Goal: Navigation & Orientation: Find specific page/section

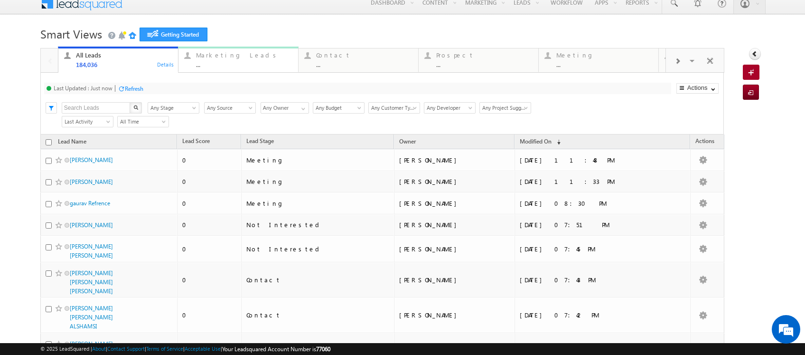
scroll to position [8, 0]
click at [391, 69] on link "Contact ... Details" at bounding box center [358, 60] width 121 height 26
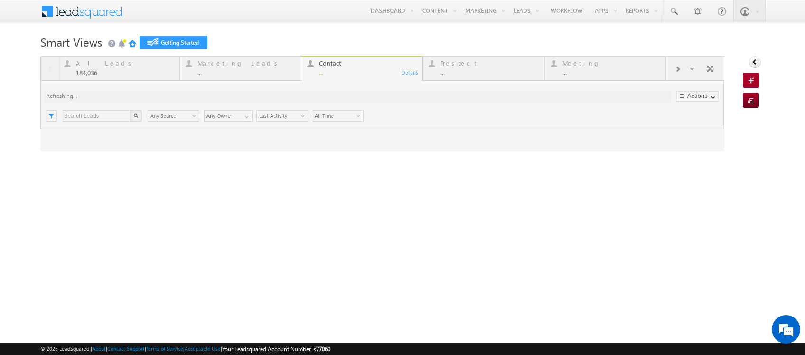
scroll to position [0, 0]
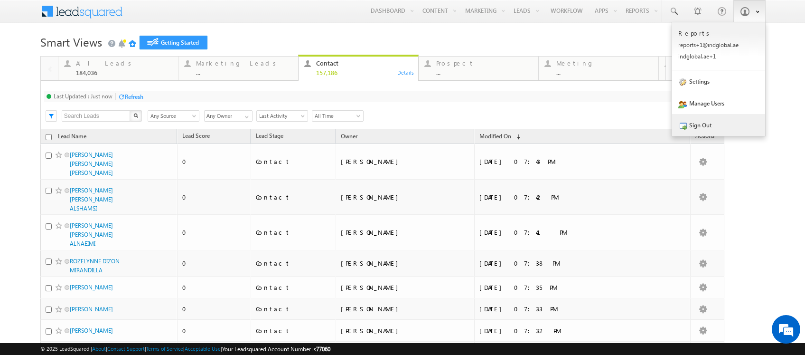
click at [699, 127] on link "Sign Out" at bounding box center [718, 125] width 93 height 22
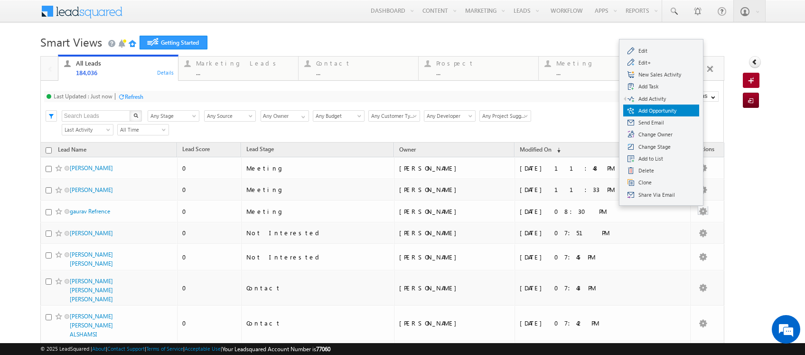
click at [670, 110] on span "Add Opportunity" at bounding box center [667, 110] width 57 height 9
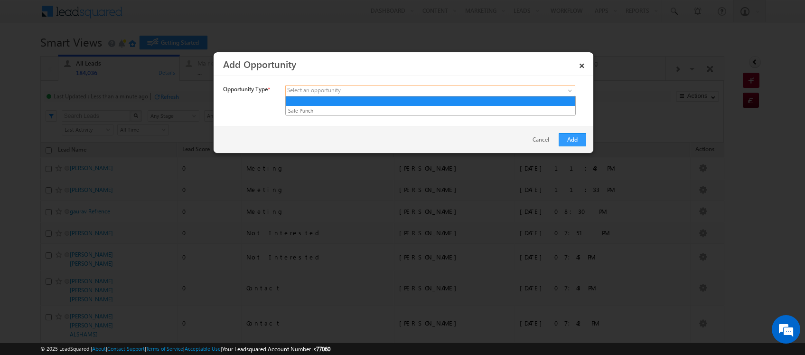
click at [571, 90] on span at bounding box center [571, 93] width 8 height 8
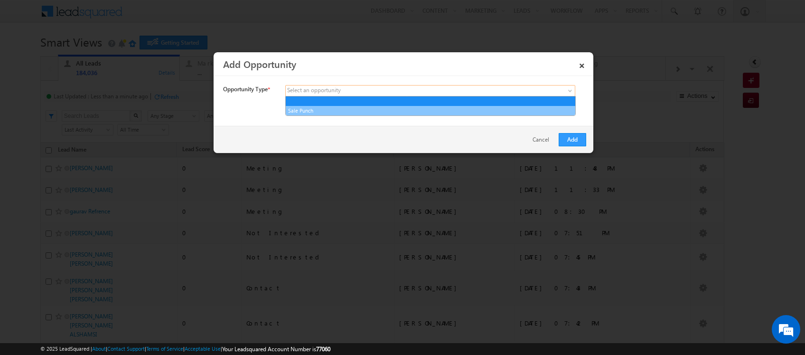
click at [378, 108] on link "Sale Punch" at bounding box center [431, 110] width 290 height 9
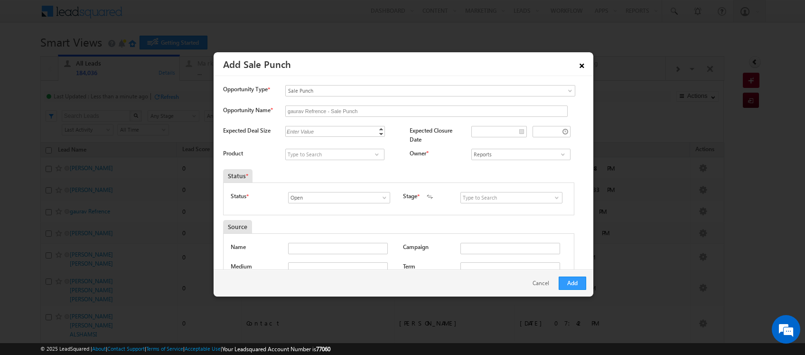
click at [581, 63] on link "×" at bounding box center [582, 64] width 16 height 17
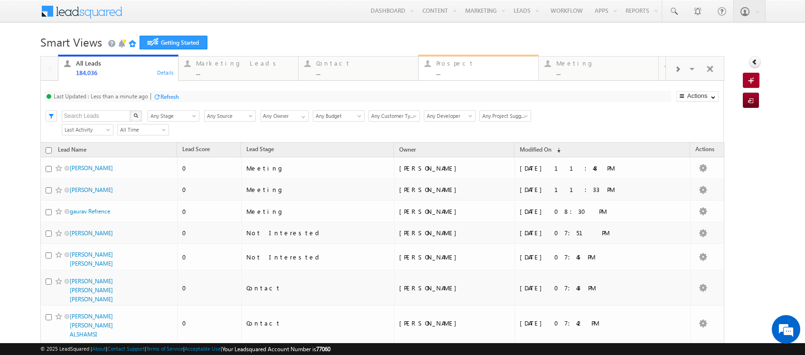
click at [490, 66] on div "Prospect" at bounding box center [484, 63] width 96 height 8
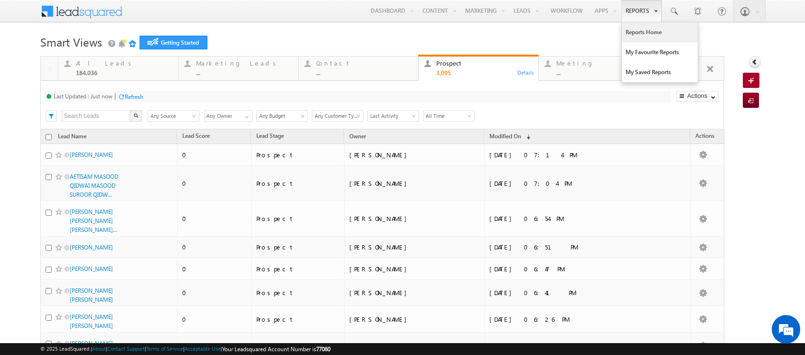
click at [637, 33] on link "Reports Home" at bounding box center [660, 32] width 76 height 20
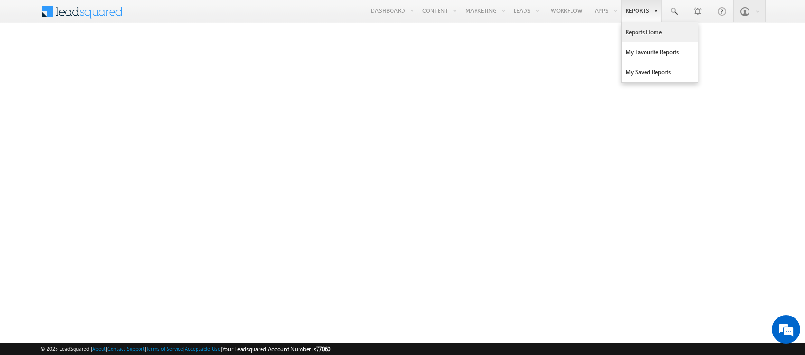
click at [642, 11] on link "Reports" at bounding box center [642, 11] width 40 height 22
click at [644, 31] on link "Reports Home" at bounding box center [660, 32] width 76 height 20
click at [642, 31] on link "Reports Home" at bounding box center [660, 32] width 76 height 20
click at [641, 34] on link "Reports Home" at bounding box center [660, 32] width 76 height 20
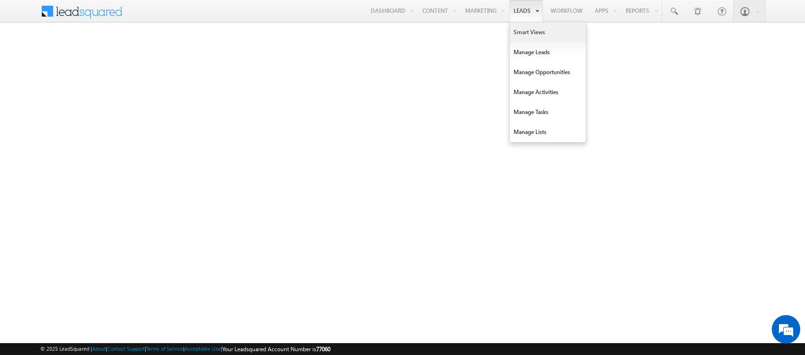
click at [529, 32] on link "Smart Views" at bounding box center [548, 32] width 76 height 20
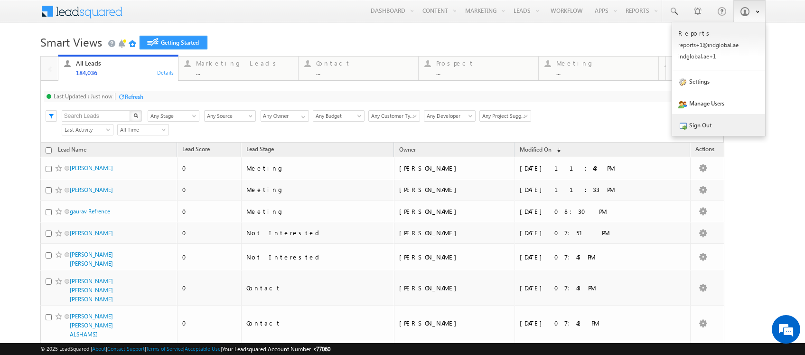
click at [708, 122] on link "Sign Out" at bounding box center [718, 125] width 93 height 22
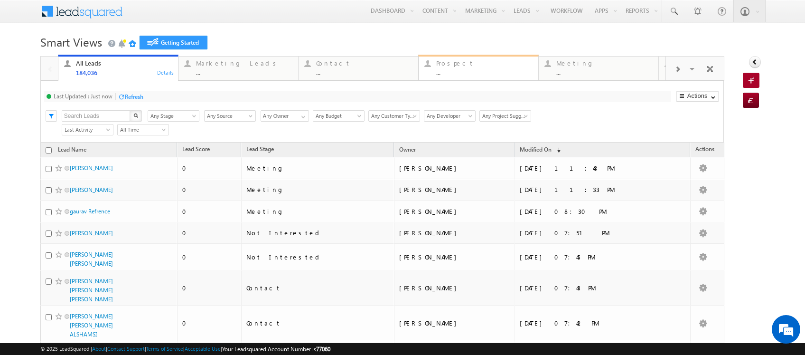
click at [471, 69] on div "..." at bounding box center [484, 72] width 96 height 7
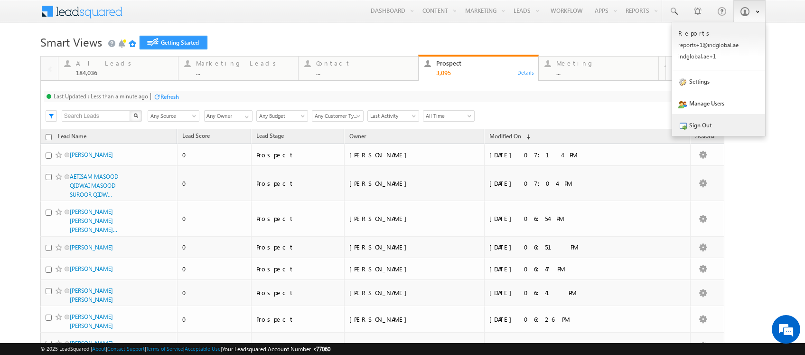
click at [714, 135] on link "Sign Out" at bounding box center [718, 125] width 93 height 22
